Goal: Task Accomplishment & Management: Manage account settings

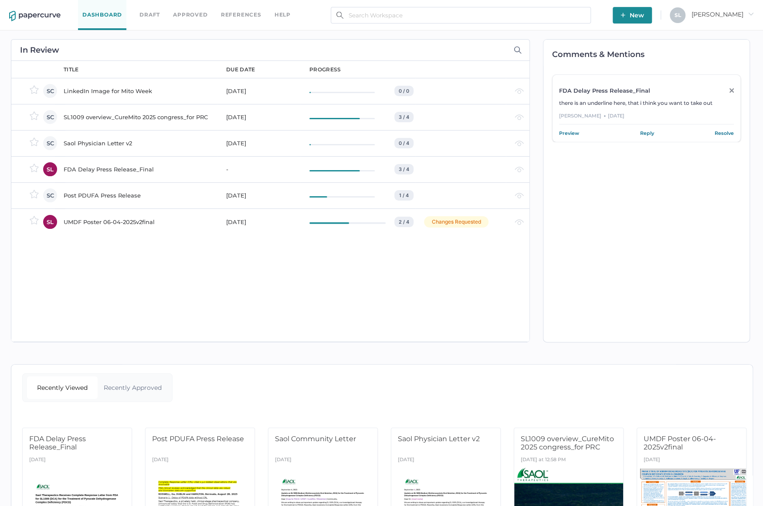
click at [143, 118] on div "SL1009 overview_CureMito 2025 congress_for PRC" at bounding box center [140, 117] width 152 height 10
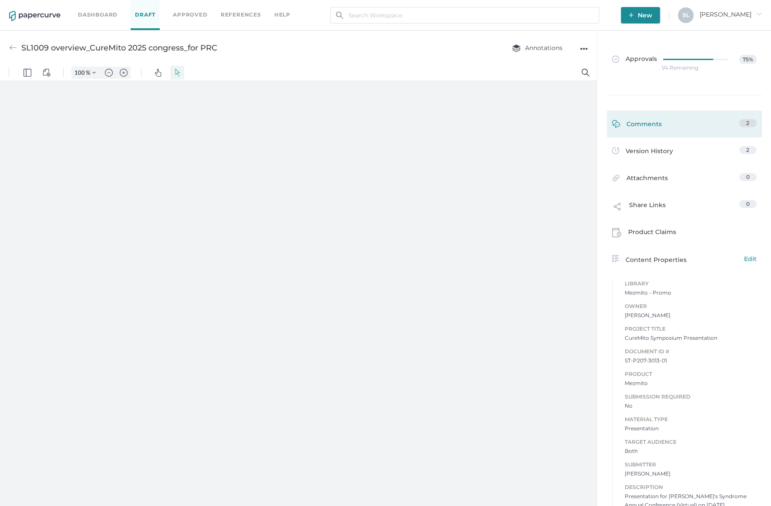
click at [597, 121] on div "Comments" at bounding box center [298, 230] width 597 height 429
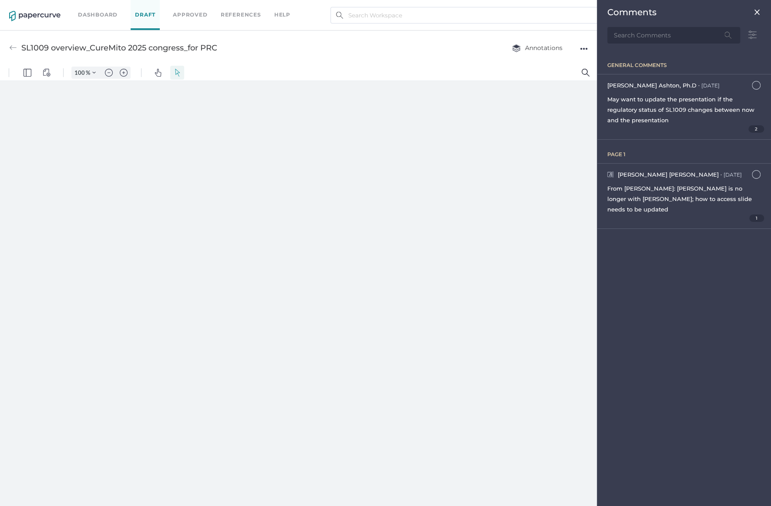
scroll to position [4, 0]
type input "124"
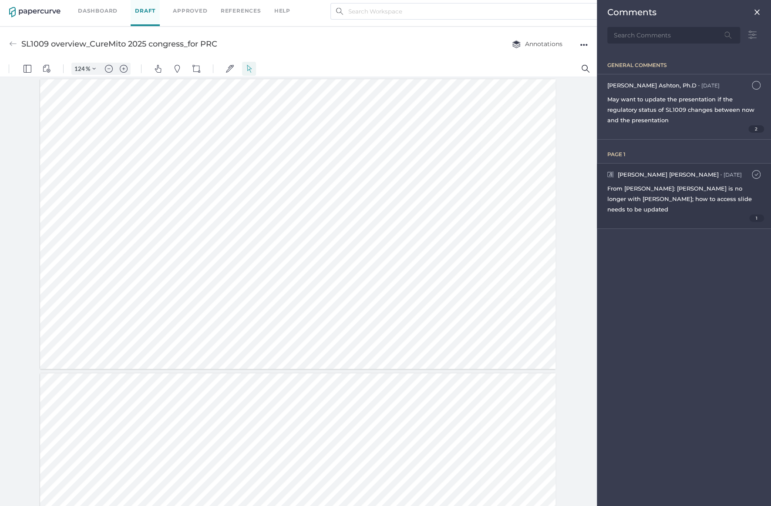
click at [755, 175] on img at bounding box center [756, 174] width 9 height 9
click at [64, 506] on img at bounding box center [32, 514] width 64 height 10
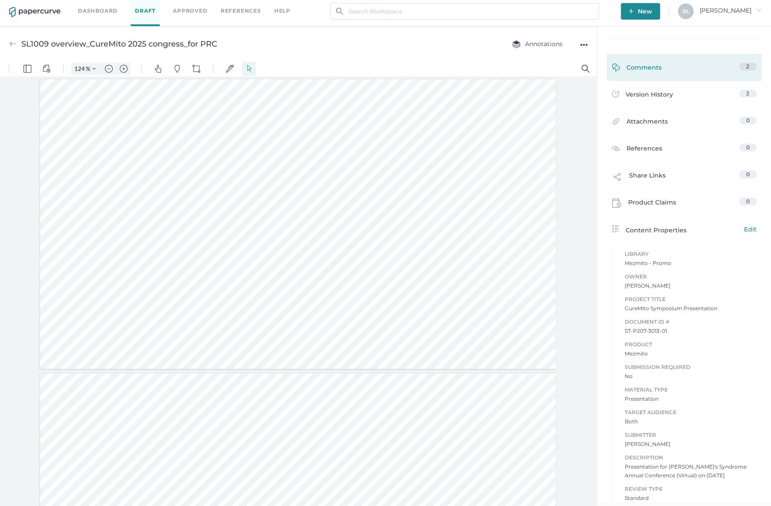
click at [597, 69] on div "Comments" at bounding box center [298, 230] width 597 height 429
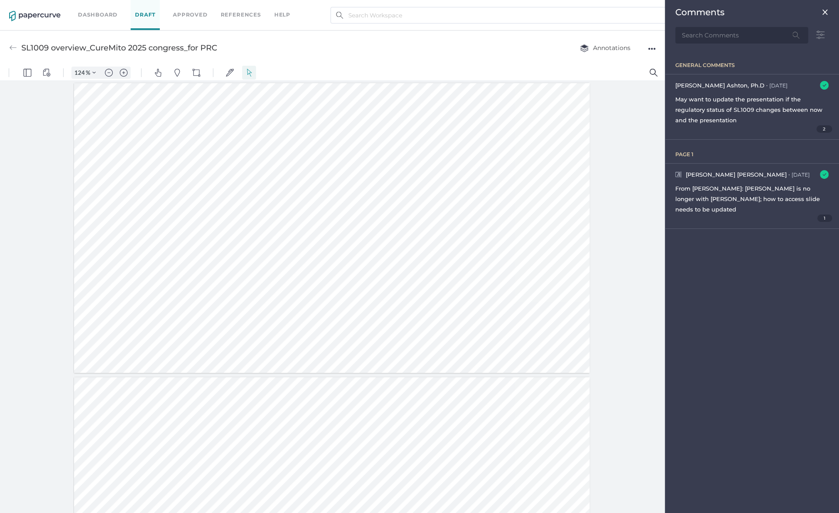
click at [51, 43] on img at bounding box center [19, 49] width 62 height 12
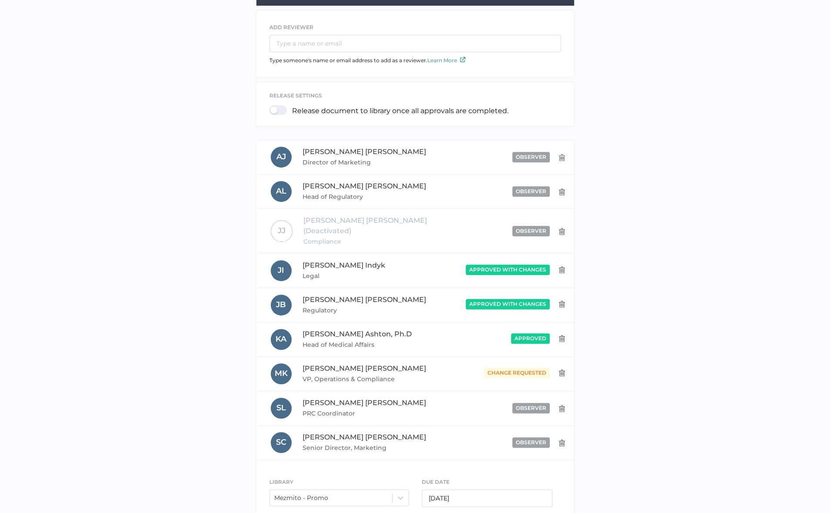
scroll to position [174, 0]
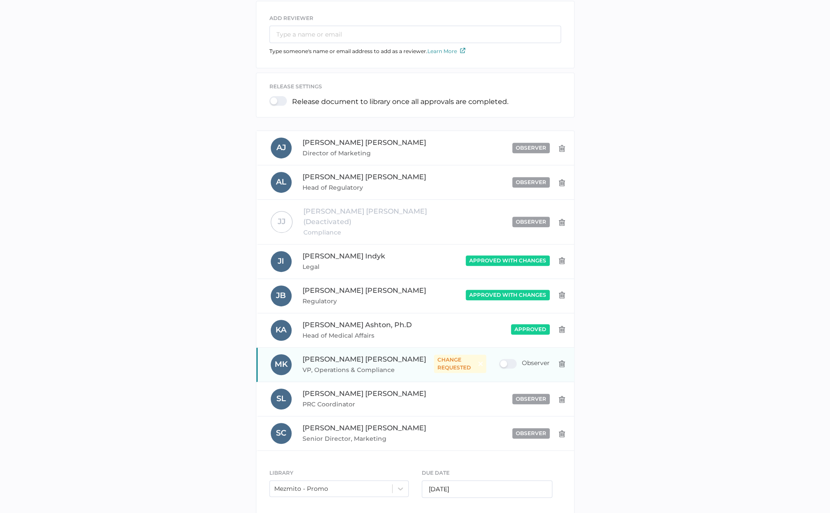
click at [503, 359] on div "Observer" at bounding box center [524, 364] width 51 height 10
click at [501, 361] on input "Observer" at bounding box center [501, 361] width 0 height 0
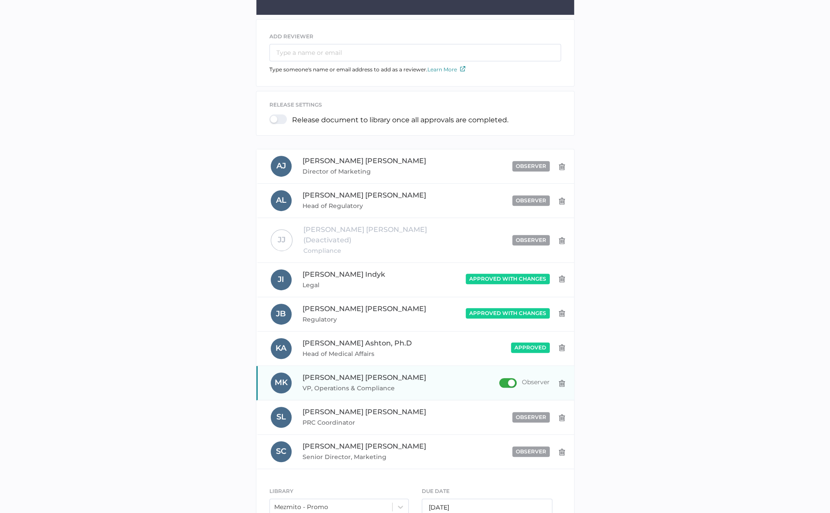
scroll to position [192, 0]
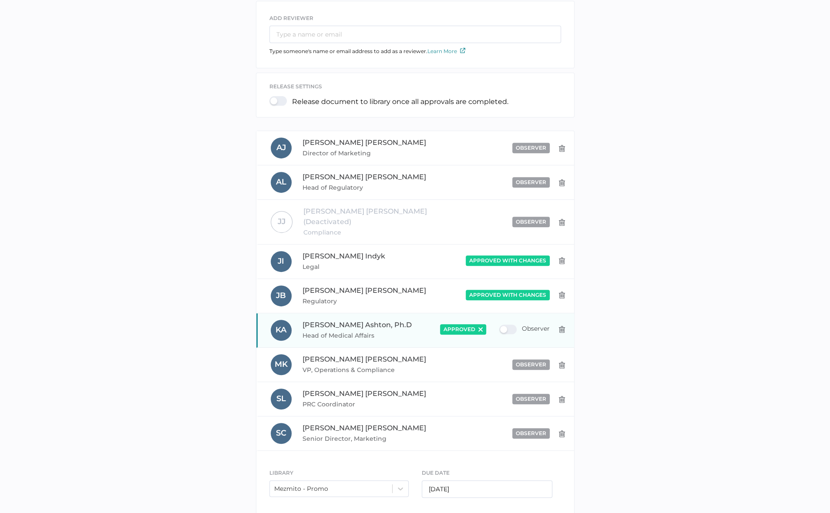
click at [502, 325] on div "Observer" at bounding box center [524, 330] width 51 height 10
click at [501, 326] on input "Observer" at bounding box center [501, 326] width 0 height 0
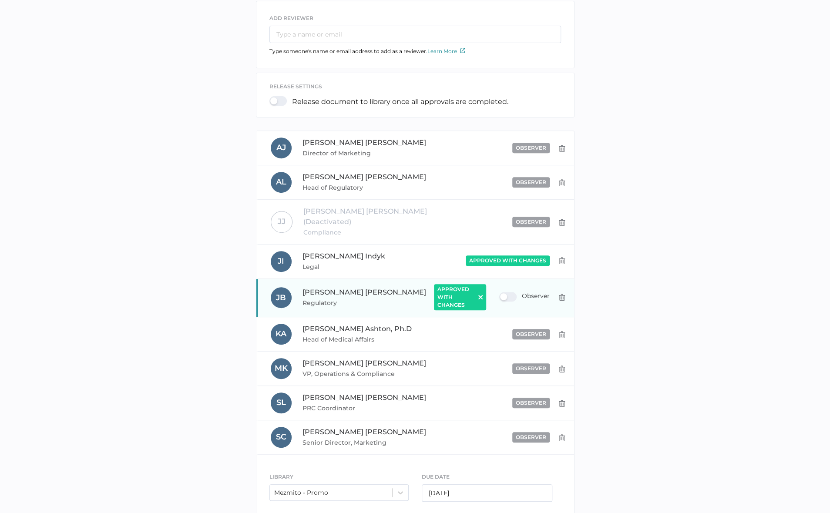
click at [506, 292] on div "Observer" at bounding box center [524, 297] width 51 height 10
click at [501, 294] on input "Observer" at bounding box center [501, 294] width 0 height 0
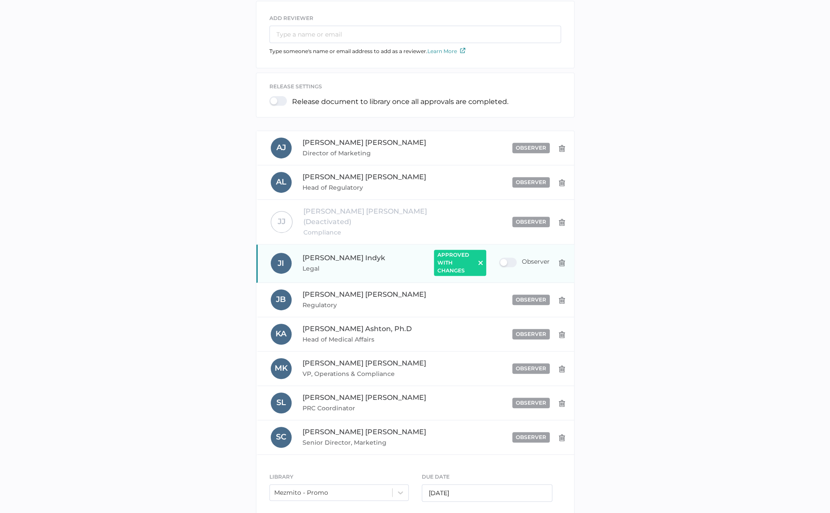
click at [506, 258] on div "Observer" at bounding box center [524, 263] width 51 height 10
click at [501, 259] on input "Observer" at bounding box center [501, 259] width 0 height 0
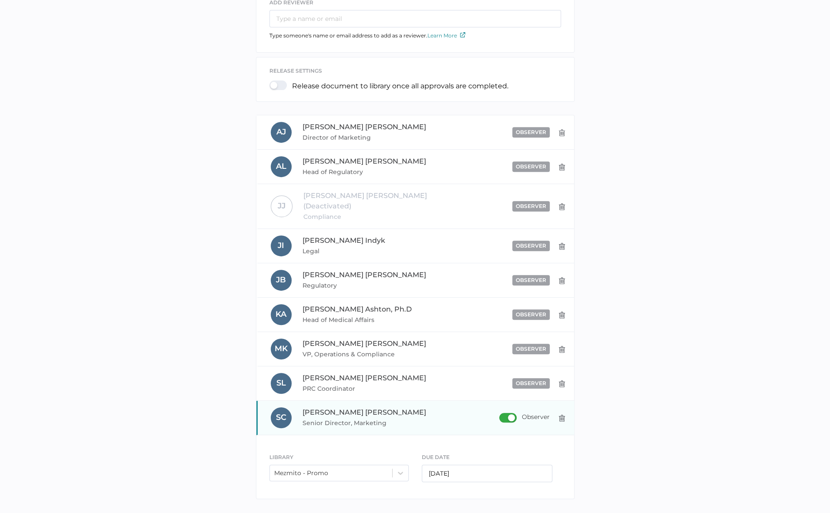
scroll to position [177, 0]
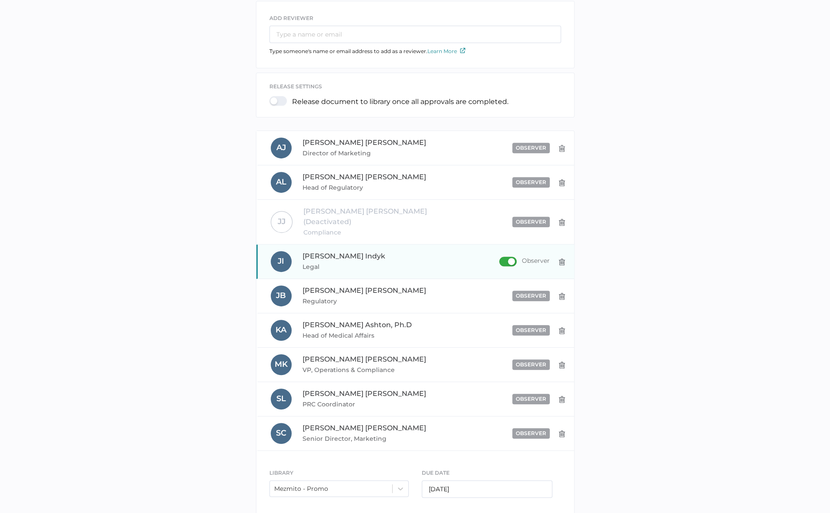
click at [510, 257] on div "Observer" at bounding box center [524, 262] width 51 height 10
click at [501, 258] on input "Observer" at bounding box center [501, 258] width 0 height 0
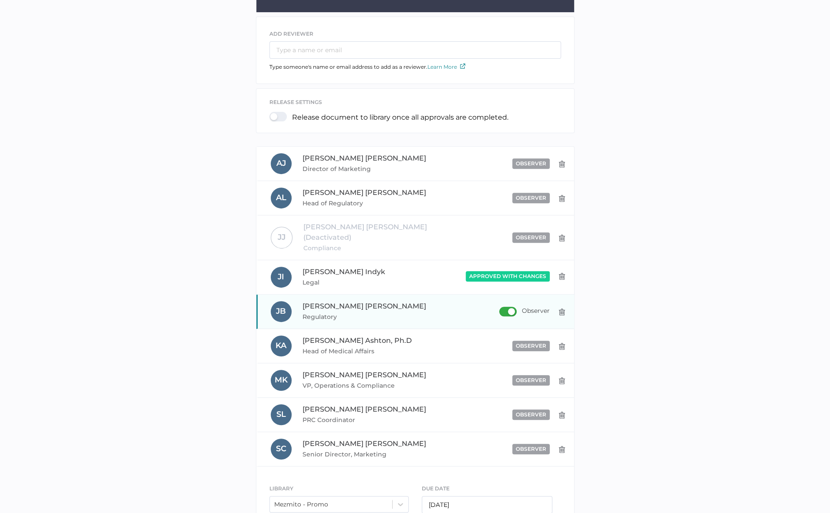
scroll to position [192, 0]
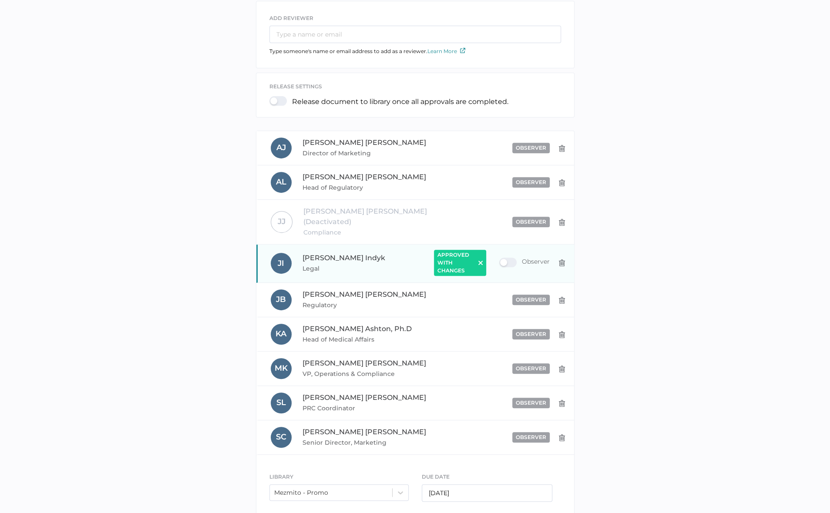
click at [481, 261] on img at bounding box center [481, 263] width 4 height 4
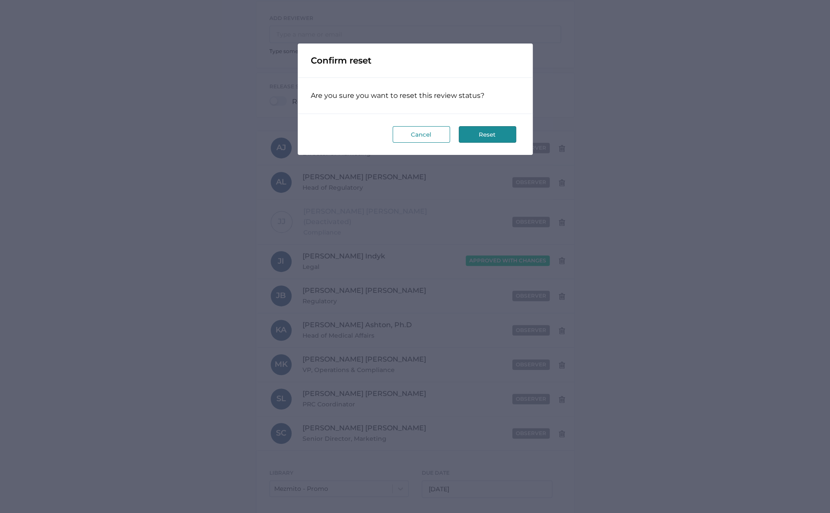
click at [481, 140] on button "Reset" at bounding box center [487, 134] width 57 height 17
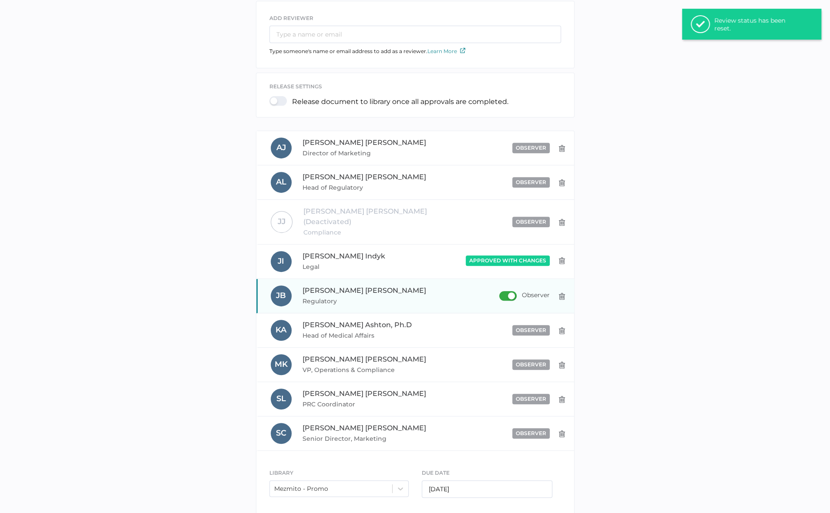
scroll to position [92, 0]
click at [508, 291] on div "Observer" at bounding box center [524, 296] width 51 height 10
click at [501, 293] on input "Observer" at bounding box center [501, 293] width 0 height 0
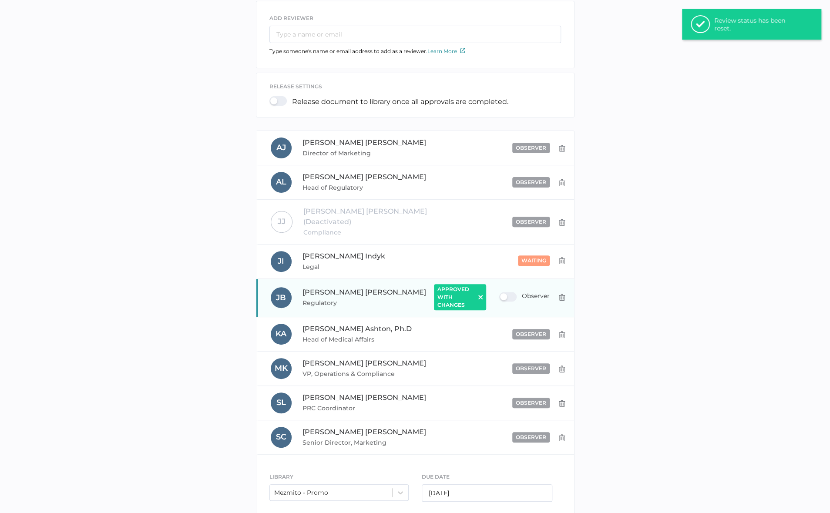
click at [506, 292] on div "Observer" at bounding box center [524, 297] width 51 height 10
click at [501, 294] on input "Observer" at bounding box center [501, 294] width 0 height 0
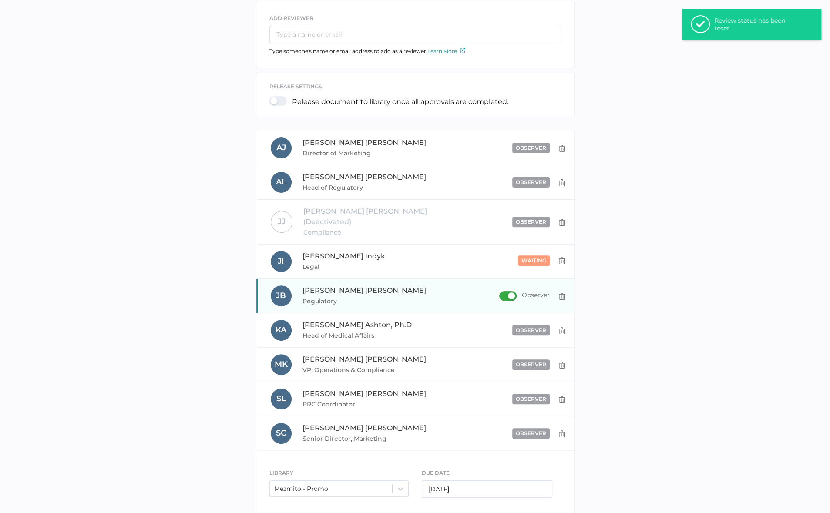
click at [515, 291] on div "Observer" at bounding box center [524, 296] width 51 height 10
click at [501, 293] on input "Observer" at bounding box center [501, 293] width 0 height 0
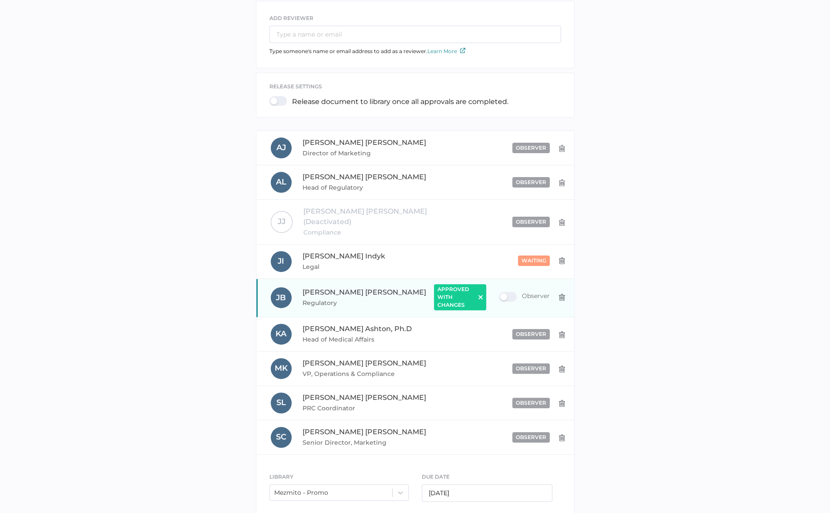
click at [480, 295] on img at bounding box center [481, 297] width 4 height 4
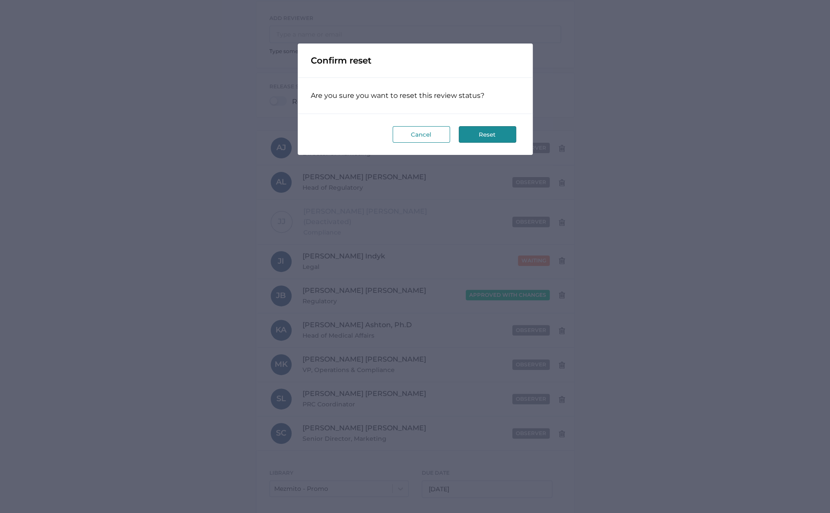
click at [483, 134] on button "Reset" at bounding box center [487, 134] width 57 height 17
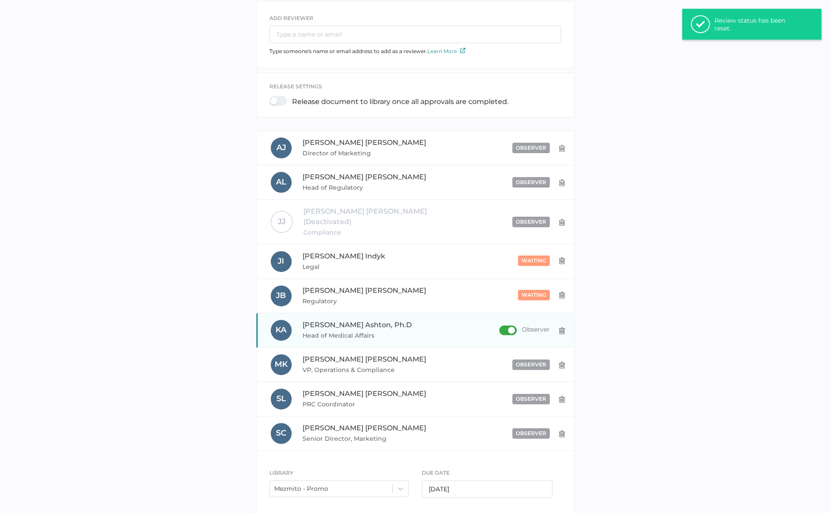
click at [515, 326] on div "Observer" at bounding box center [524, 331] width 51 height 10
click at [501, 327] on input "Observer" at bounding box center [501, 327] width 0 height 0
click at [480, 327] on img at bounding box center [481, 329] width 4 height 4
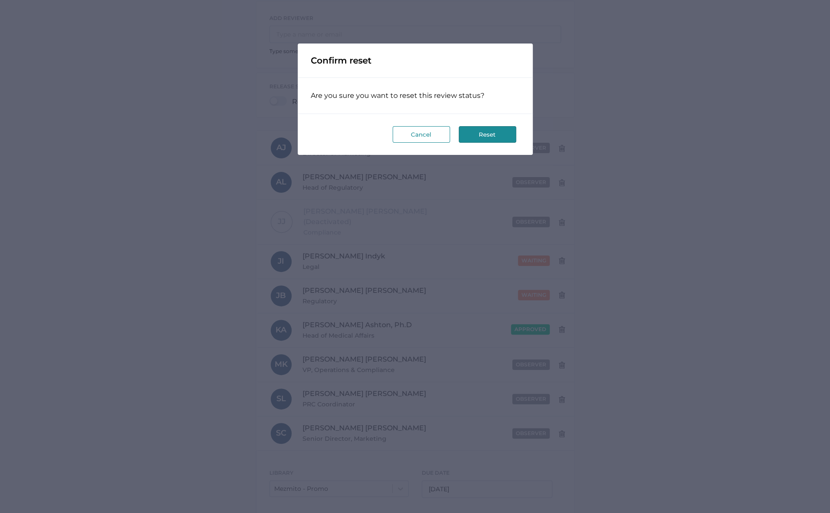
click at [483, 138] on button "Reset" at bounding box center [487, 134] width 57 height 17
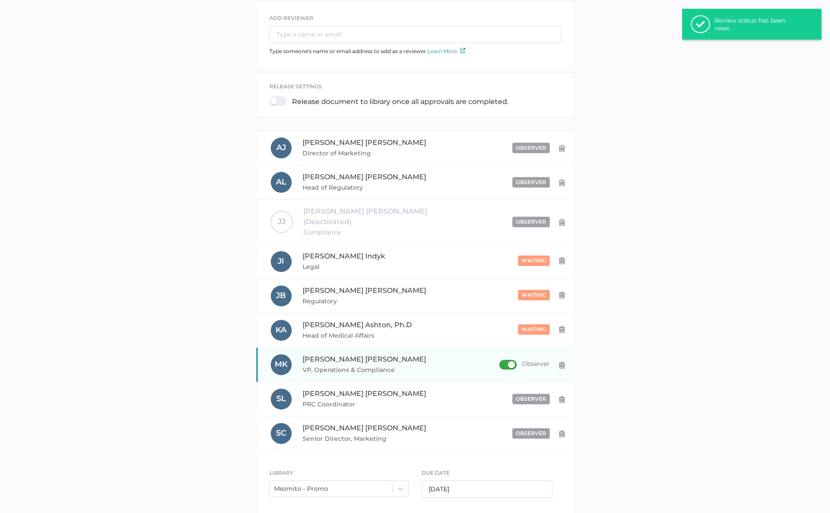
click at [513, 360] on div "Observer" at bounding box center [524, 365] width 51 height 10
click at [501, 361] on input "Observer" at bounding box center [501, 361] width 0 height 0
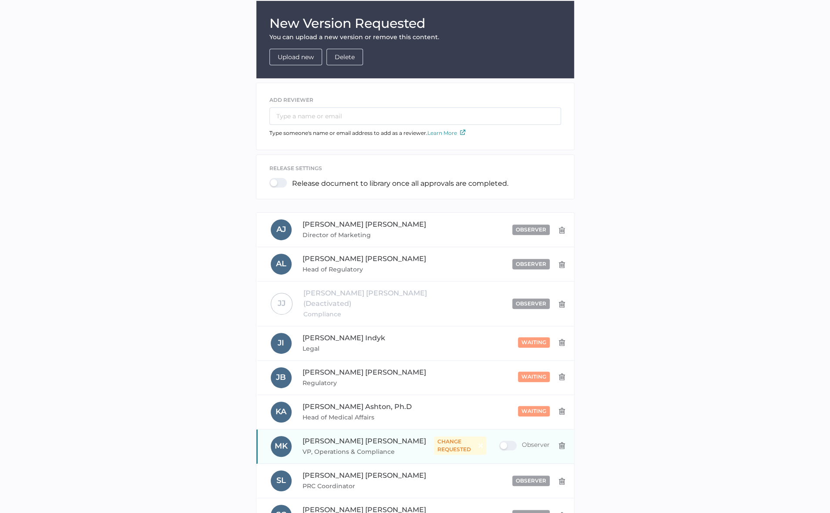
click at [474, 438] on span "change requested" at bounding box center [457, 446] width 38 height 16
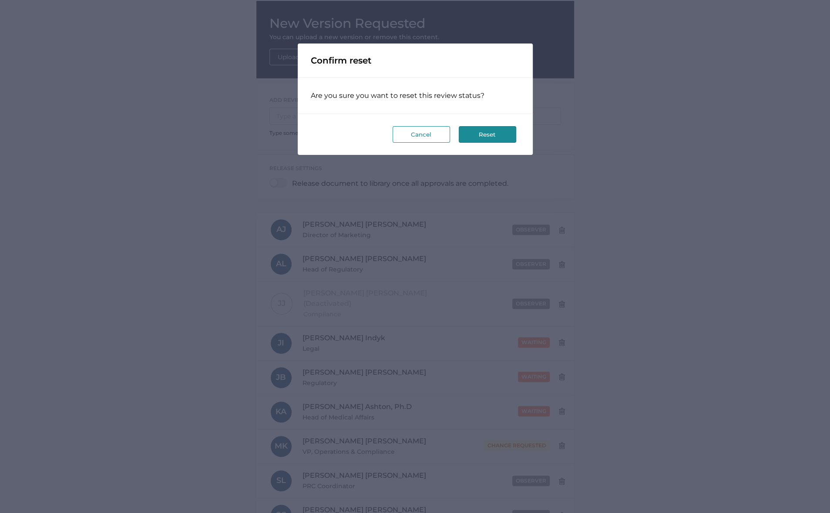
click at [484, 134] on button "Reset" at bounding box center [487, 134] width 57 height 17
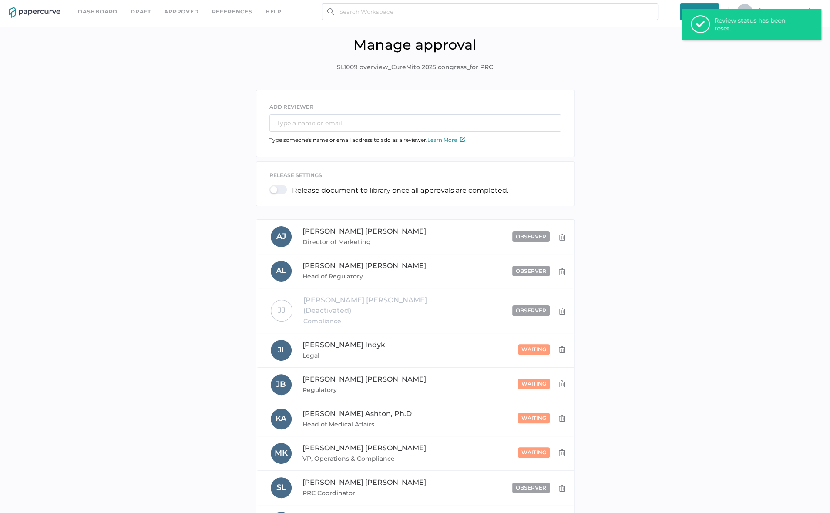
scroll to position [0, 0]
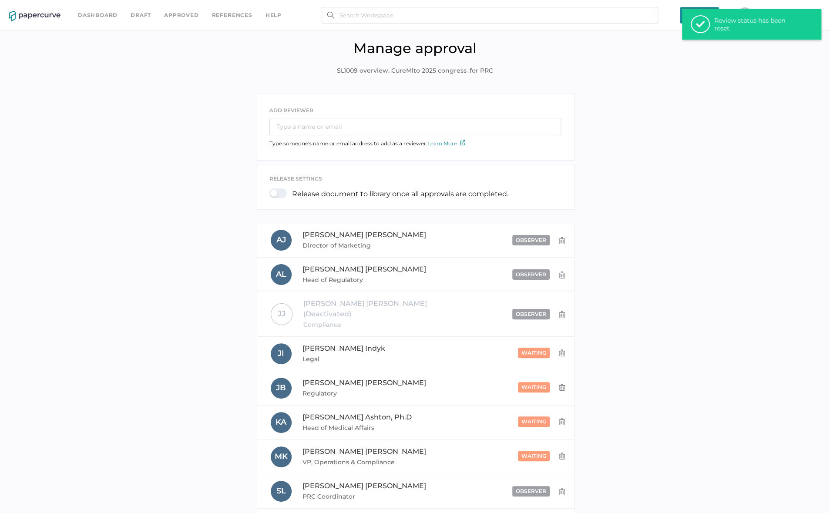
click at [111, 14] on link "Dashboard" at bounding box center [98, 15] width 40 height 10
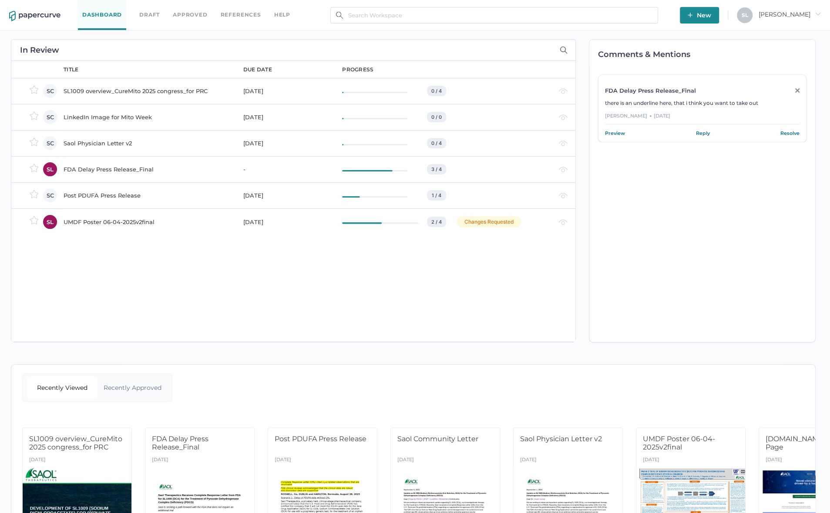
click at [133, 87] on div "SL1009 overview_CureMito 2025 congress_for PRC" at bounding box center [148, 91] width 169 height 10
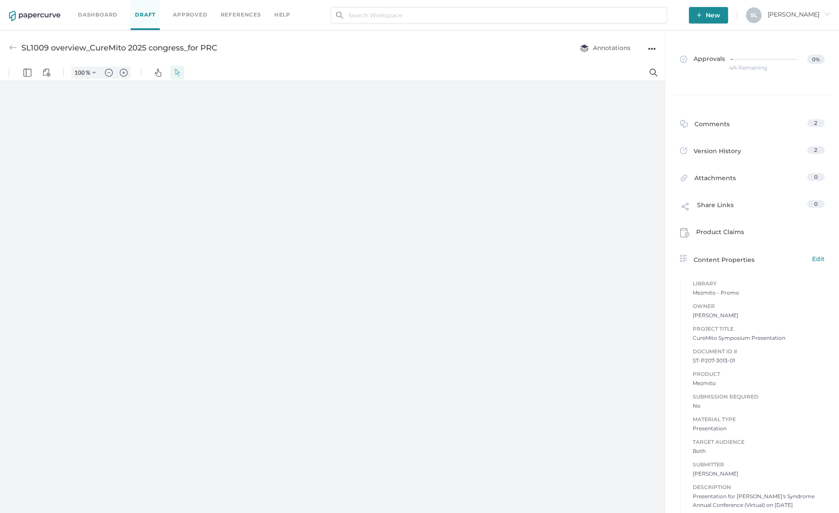
type input "124"
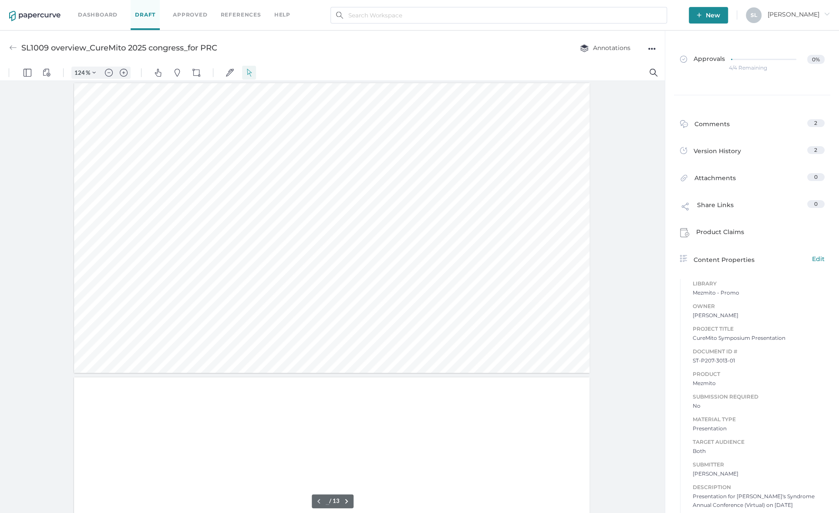
type input "1"
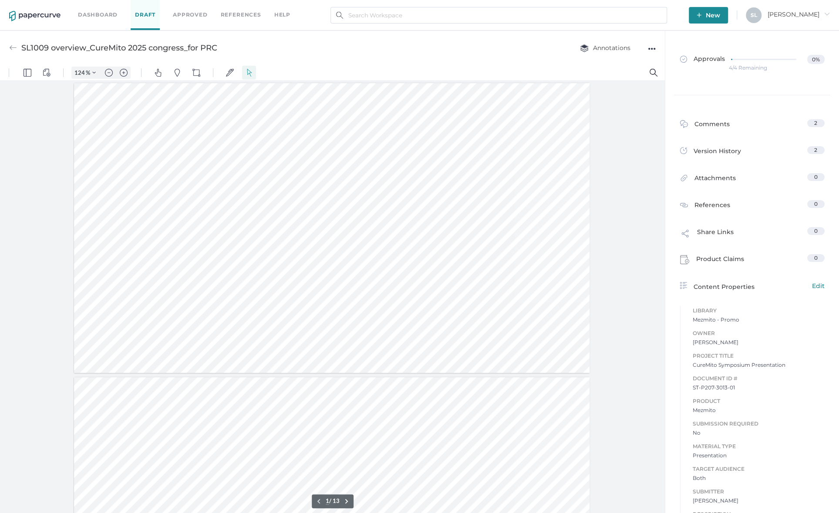
click at [651, 48] on div "●●●" at bounding box center [652, 49] width 8 height 12
click at [616, 117] on span "Upload new version" at bounding box center [617, 115] width 60 height 17
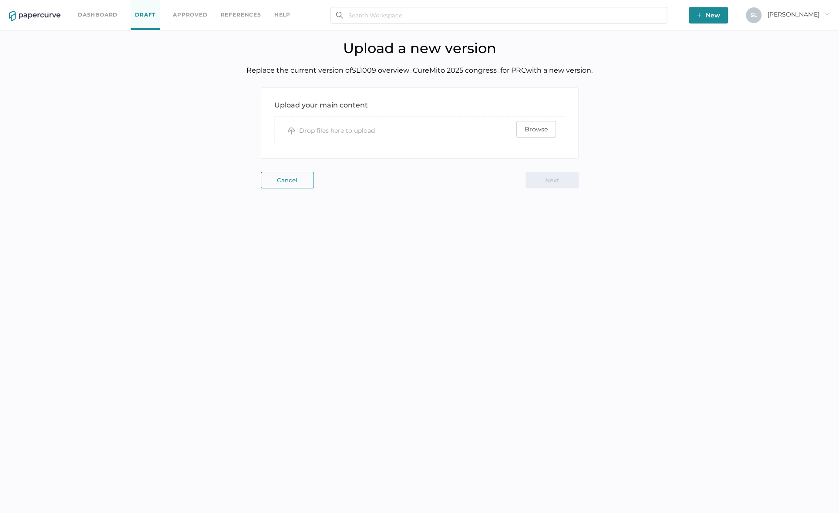
click at [536, 128] on span "Browse" at bounding box center [536, 129] width 23 height 16
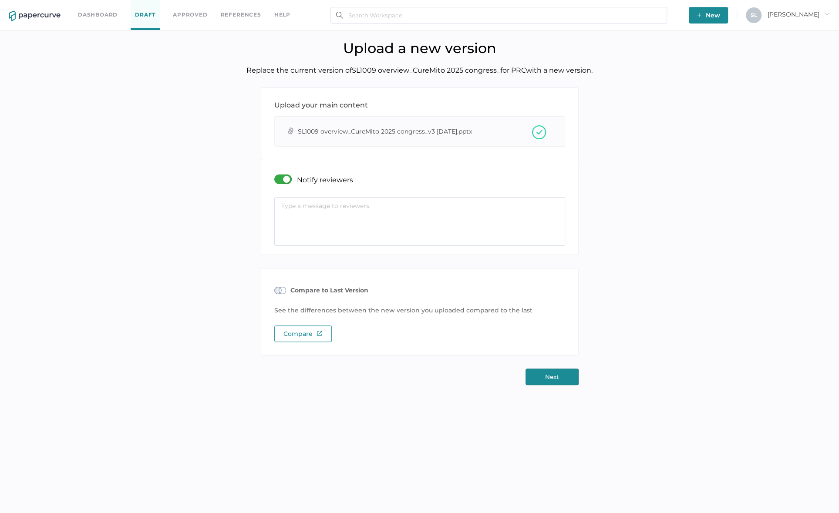
click at [349, 216] on textarea at bounding box center [419, 221] width 291 height 49
paste textarea "new version of the already approved CureMito presentation. The only difference …"
click at [280, 205] on textarea "new version of the already approved CureMito presentation. The only difference …" at bounding box center [419, 221] width 291 height 49
type textarea "A new version of the already approved CureMito presentation. The only differenc…"
click at [564, 374] on button "Next" at bounding box center [552, 377] width 53 height 17
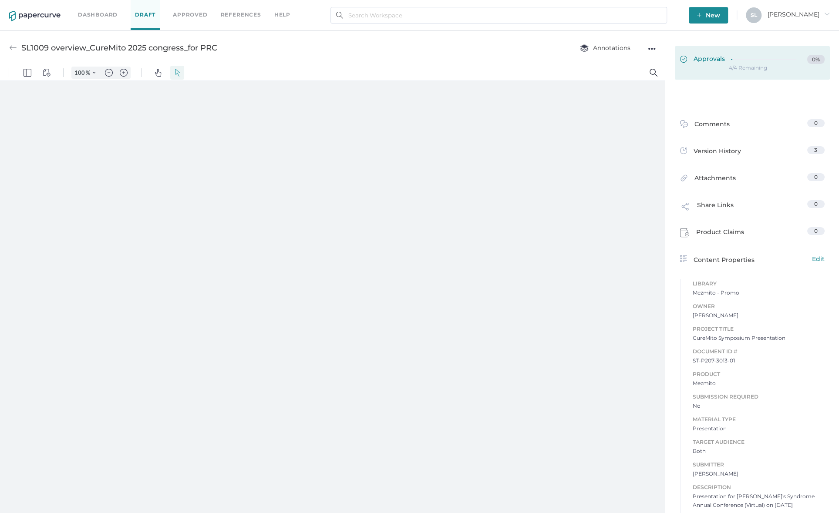
type input "124"
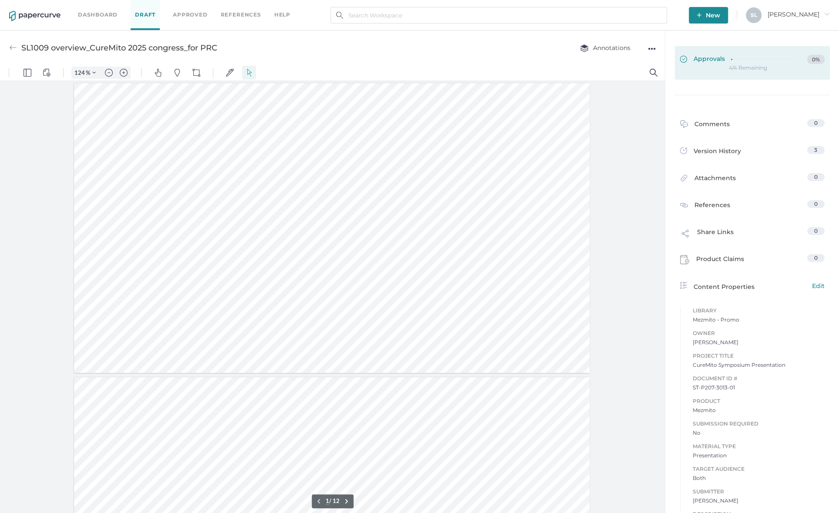
click at [75, 28] on span "Approvals" at bounding box center [65, 24] width 19 height 9
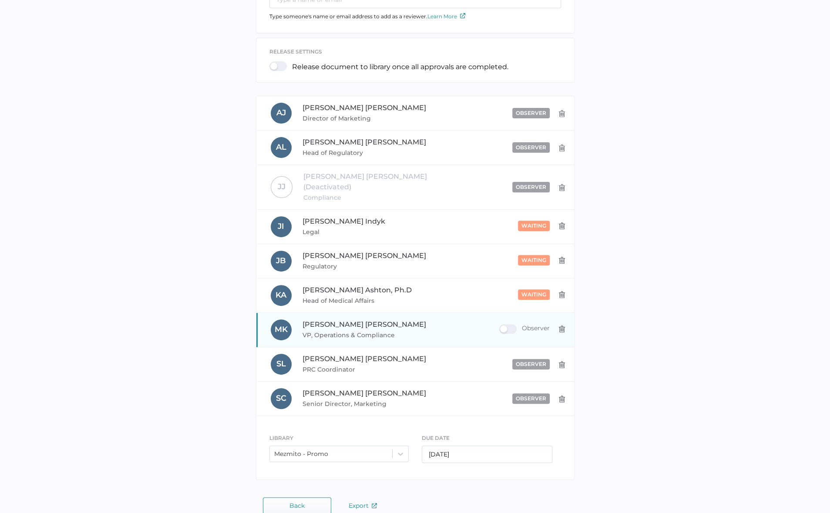
scroll to position [129, 0]
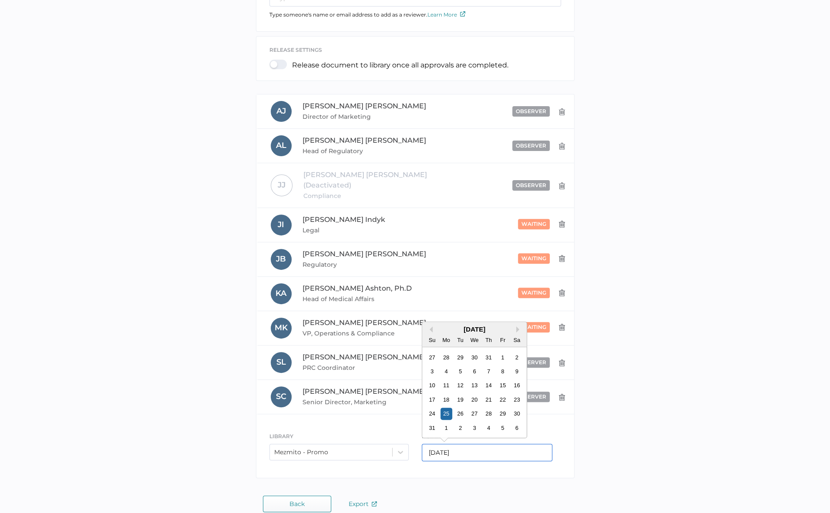
click at [461, 444] on input "08/25/2025" at bounding box center [487, 452] width 131 height 17
click at [447, 422] on div "1" at bounding box center [446, 428] width 12 height 12
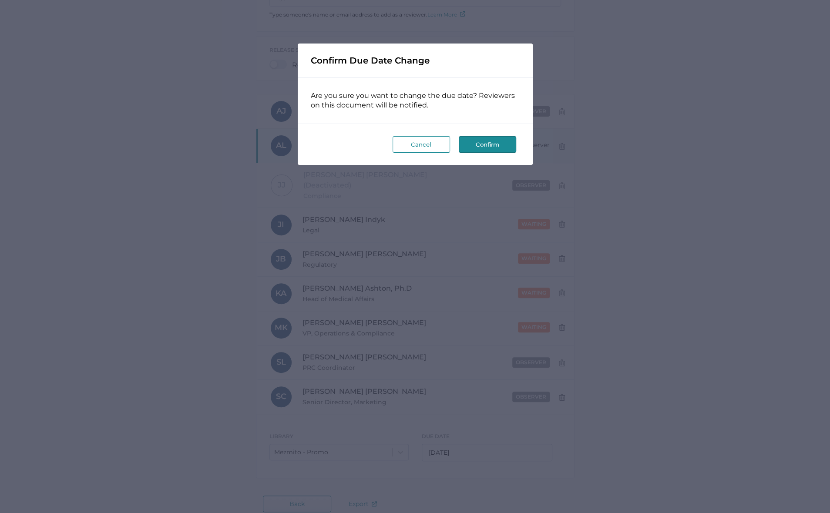
click at [417, 145] on button "Cancel" at bounding box center [421, 144] width 57 height 17
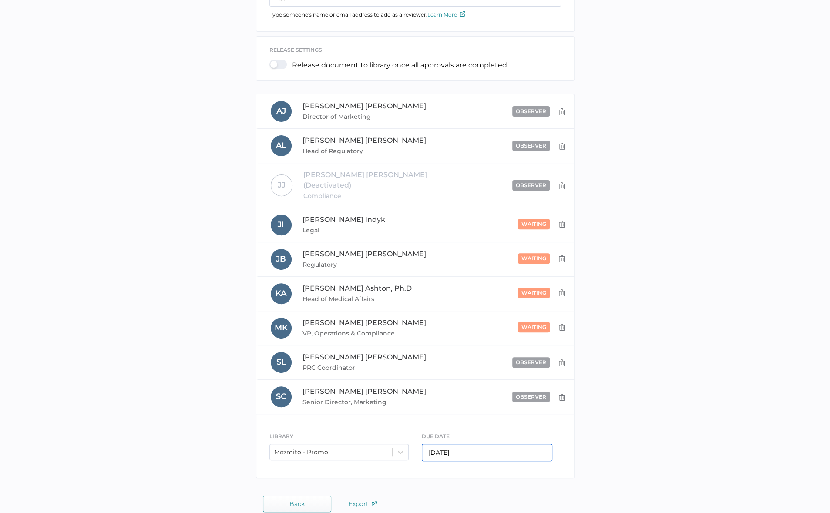
click at [490, 444] on input "08/25/2025" at bounding box center [487, 452] width 131 height 17
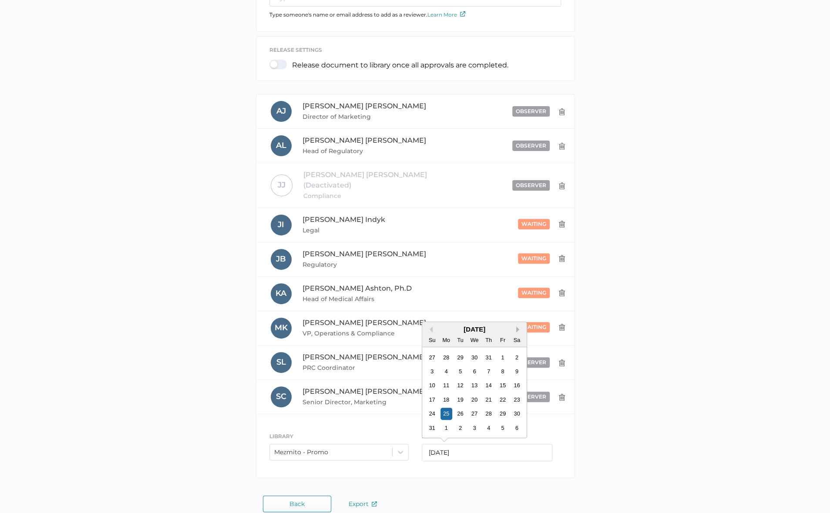
click at [518, 327] on button "Next Month" at bounding box center [519, 330] width 6 height 6
click at [503, 366] on div "12" at bounding box center [503, 372] width 12 height 12
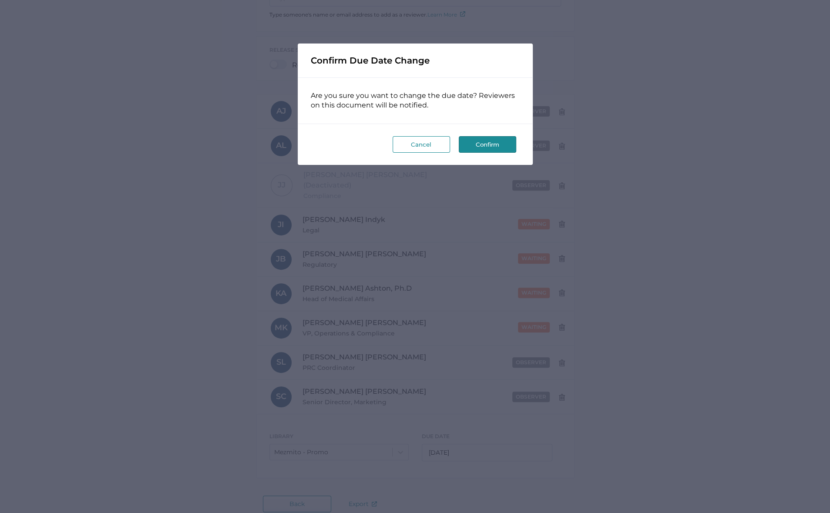
click at [486, 137] on button "Confirm" at bounding box center [487, 144] width 57 height 17
type input "09/12/2025"
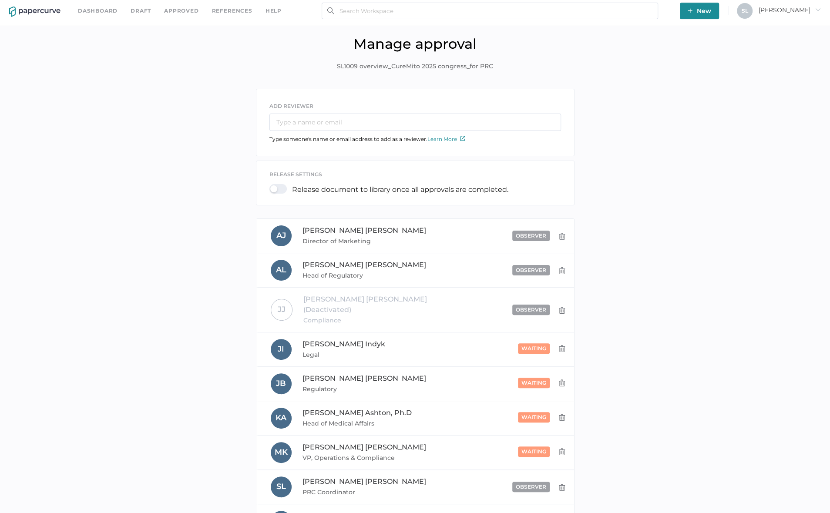
scroll to position [0, 0]
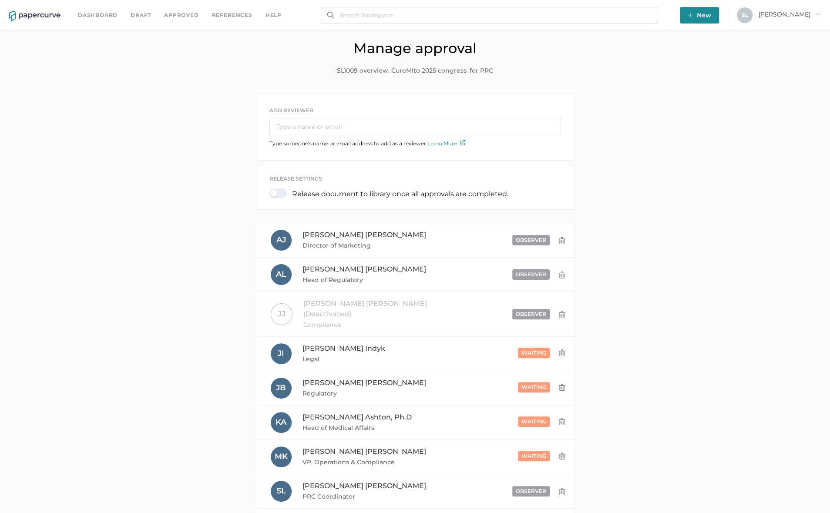
click at [97, 13] on link "Dashboard" at bounding box center [98, 15] width 40 height 10
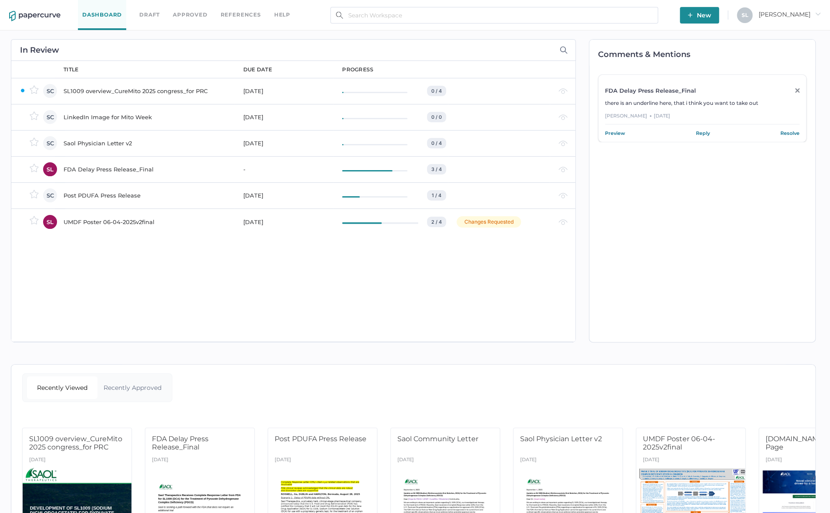
click at [107, 91] on div "SL1009 overview_CureMito 2025 congress_for PRC" at bounding box center [148, 91] width 169 height 10
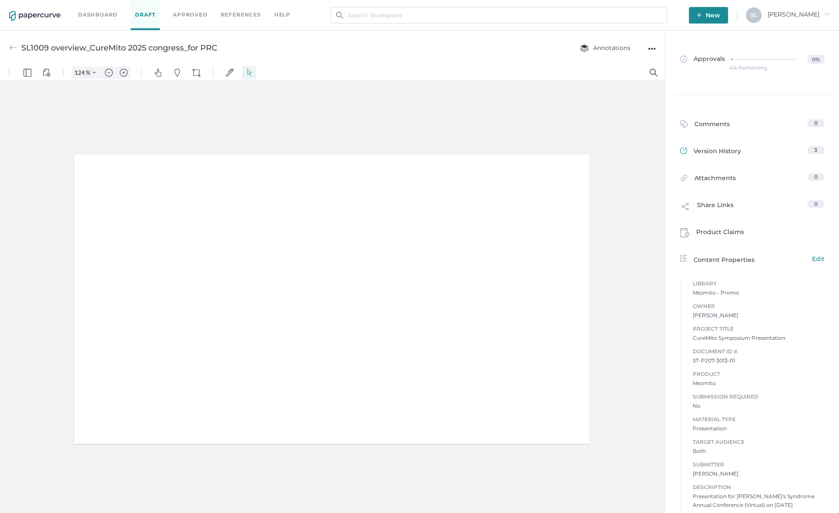
type input "124"
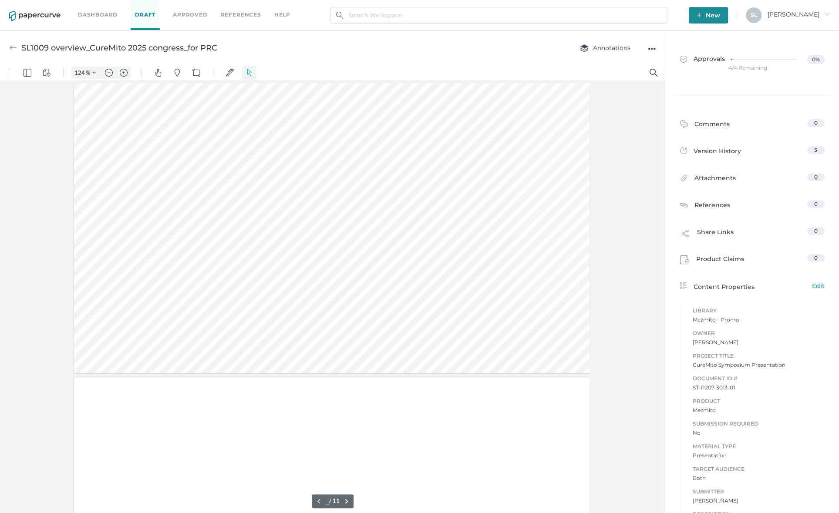
type input "1"
